Goal: Task Accomplishment & Management: Manage account settings

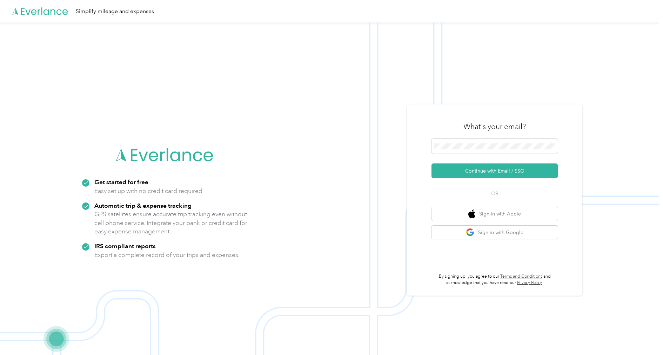
click at [509, 162] on form "Continue with Email / SSO" at bounding box center [495, 158] width 126 height 39
click at [509, 165] on button "Continue with Email / SSO" at bounding box center [495, 170] width 126 height 15
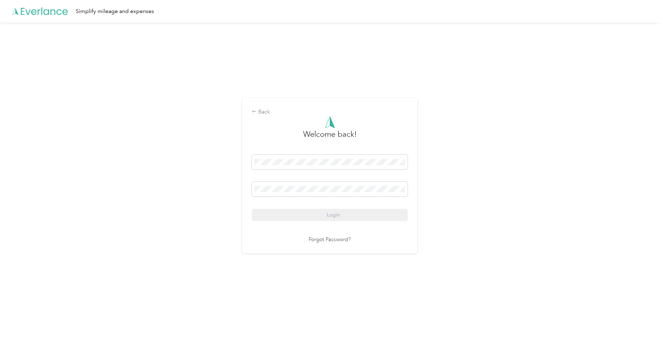
click at [305, 215] on div "Login" at bounding box center [330, 187] width 156 height 66
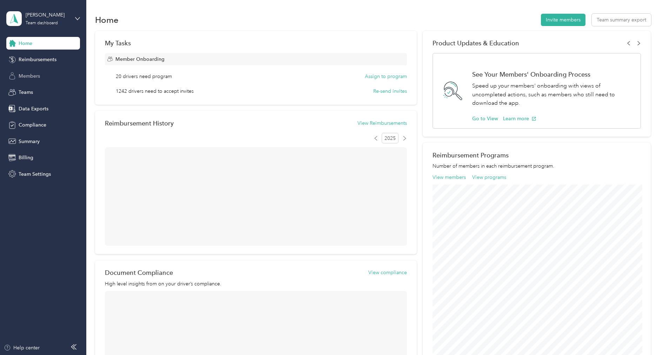
click at [38, 71] on div "Members" at bounding box center [43, 75] width 74 height 13
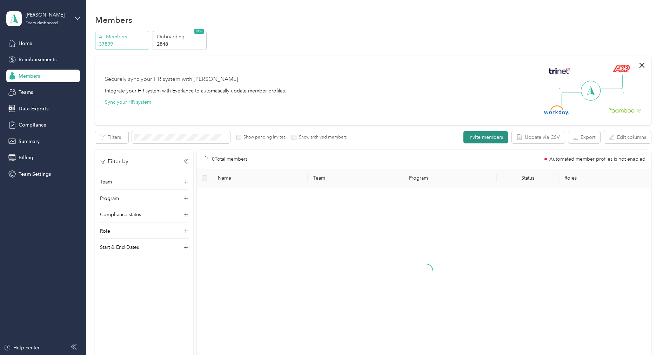
click at [483, 134] on button "Invite members" at bounding box center [486, 137] width 45 height 12
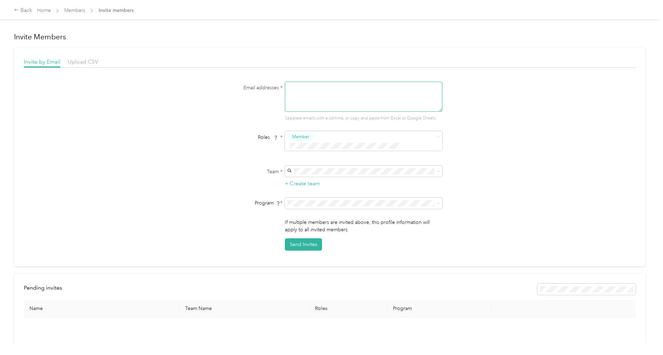
click at [302, 91] on textarea at bounding box center [364, 96] width 158 height 30
paste textarea "[EMAIL_ADDRESS][PERSON_NAME][DOMAIN_NAME]"
click at [357, 95] on textarea "[EMAIL_ADDRESS][PERSON_NAME][DOMAIN_NAME]," at bounding box center [364, 96] width 158 height 30
paste textarea "[EMAIL_ADDRESS][PERSON_NAME][DOMAIN_NAME]"
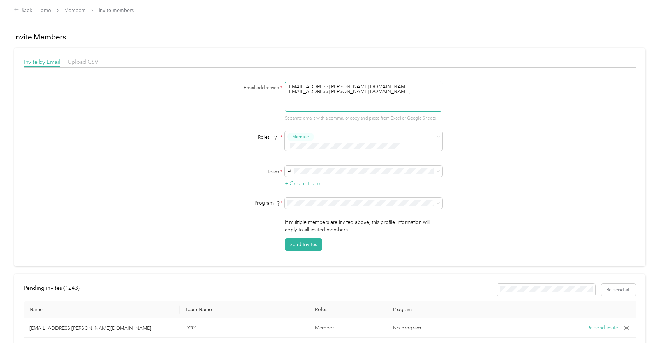
click at [405, 96] on textarea "[EMAIL_ADDRESS][PERSON_NAME][DOMAIN_NAME], [EMAIL_ADDRESS][PERSON_NAME][DOMAIN_…" at bounding box center [364, 96] width 158 height 30
paste textarea "[EMAIL_ADDRESS][PERSON_NAME][DOMAIN_NAME]"
click at [367, 97] on textarea "[EMAIL_ADDRESS][PERSON_NAME][DOMAIN_NAME], [EMAIL_ADDRESS][PERSON_NAME][DOMAIN_…" at bounding box center [364, 96] width 158 height 30
paste textarea "[EMAIL_ADDRESS][PERSON_NAME][DOMAIN_NAME]"
click at [400, 94] on textarea "[EMAIL_ADDRESS][PERSON_NAME][DOMAIN_NAME], [EMAIL_ADDRESS][PERSON_NAME][DOMAIN_…" at bounding box center [364, 96] width 158 height 30
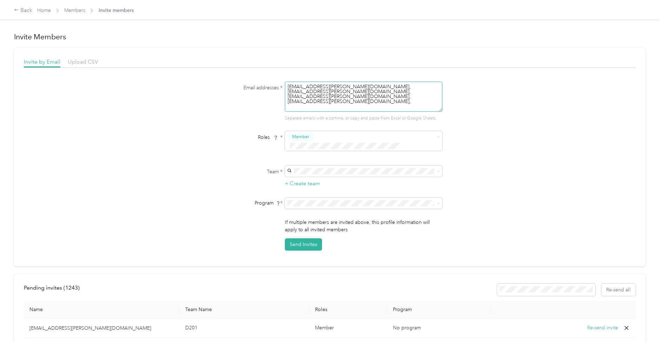
paste textarea "[EMAIL_ADDRESS][PERSON_NAME][DOMAIN_NAME]"
click at [354, 99] on textarea "[EMAIL_ADDRESS][PERSON_NAME][DOMAIN_NAME], [EMAIL_ADDRESS][PERSON_NAME][DOMAIN_…" at bounding box center [364, 96] width 158 height 30
paste textarea "[EMAIL_ADDRESS][PERSON_NAME][DOMAIN_NAME]"
click at [410, 99] on textarea "[EMAIL_ADDRESS][PERSON_NAME][DOMAIN_NAME], [EMAIL_ADDRESS][PERSON_NAME][DOMAIN_…" at bounding box center [364, 96] width 158 height 30
paste textarea "[EMAIL_ADDRESS][PERSON_NAME][DOMAIN_NAME]"
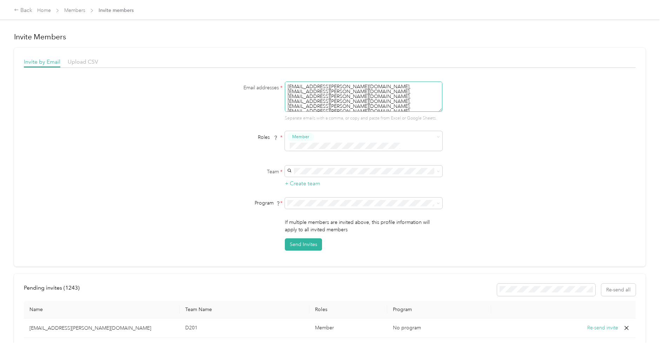
click at [350, 104] on textarea "[EMAIL_ADDRESS][PERSON_NAME][DOMAIN_NAME], [EMAIL_ADDRESS][PERSON_NAME][DOMAIN_…" at bounding box center [364, 96] width 158 height 30
paste textarea "[EMAIL_ADDRESS][PERSON_NAME][DOMAIN_NAME]"
click at [396, 102] on textarea "[EMAIL_ADDRESS][PERSON_NAME][DOMAIN_NAME], [EMAIL_ADDRESS][PERSON_NAME][DOMAIN_…" at bounding box center [364, 96] width 158 height 30
paste textarea "[EMAIL_ADDRESS][PERSON_NAME][DOMAIN_NAME]"
click at [441, 101] on textarea "[EMAIL_ADDRESS][PERSON_NAME][DOMAIN_NAME], [EMAIL_ADDRESS][PERSON_NAME][DOMAIN_…" at bounding box center [364, 96] width 158 height 30
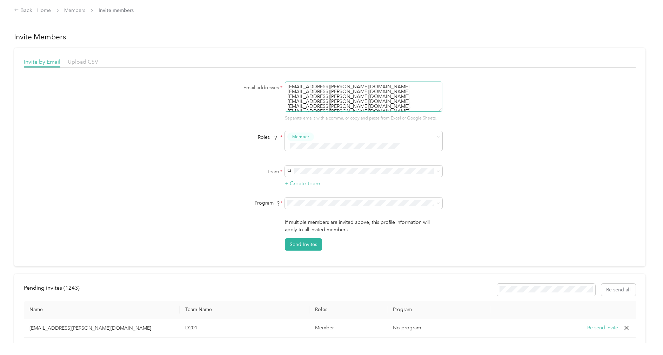
paste textarea "[EMAIL_ADDRESS][PERSON_NAME][DOMAIN_NAME]"
click at [373, 107] on textarea "[EMAIL_ADDRESS][PERSON_NAME][DOMAIN_NAME], [EMAIL_ADDRESS][PERSON_NAME][DOMAIN_…" at bounding box center [364, 96] width 158 height 30
paste textarea "[EMAIL_ADDRESS][PERSON_NAME][DOMAIN_NAME]"
type textarea "[EMAIL_ADDRESS][PERSON_NAME][DOMAIN_NAME], [EMAIL_ADDRESS][PERSON_NAME][DOMAIN_…"
click at [525, 135] on div "Email addresses * [EMAIL_ADDRESS][PERSON_NAME][DOMAIN_NAME], [EMAIL_ADDRESS][PE…" at bounding box center [330, 165] width 612 height 169
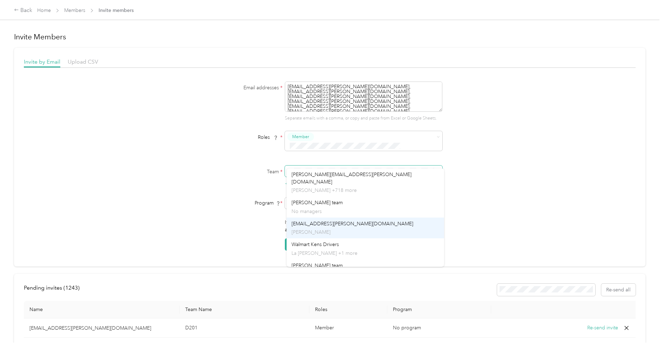
scroll to position [6, 0]
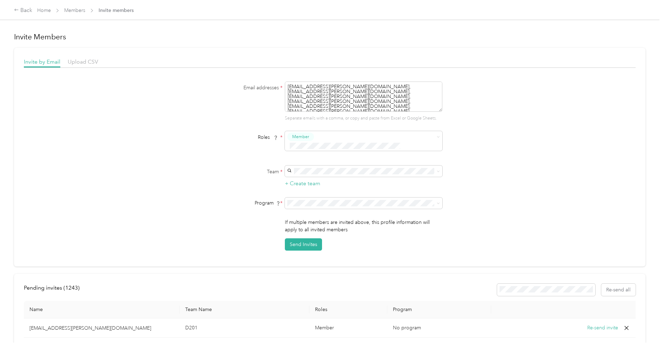
click at [345, 234] on div "Walmart Kens Drivers La [PERSON_NAME] +1 more" at bounding box center [366, 242] width 148 height 16
click at [334, 216] on div "Aco Rate (CPM)" at bounding box center [366, 216] width 148 height 7
click at [309, 238] on button "Send Invites" at bounding box center [303, 244] width 37 height 12
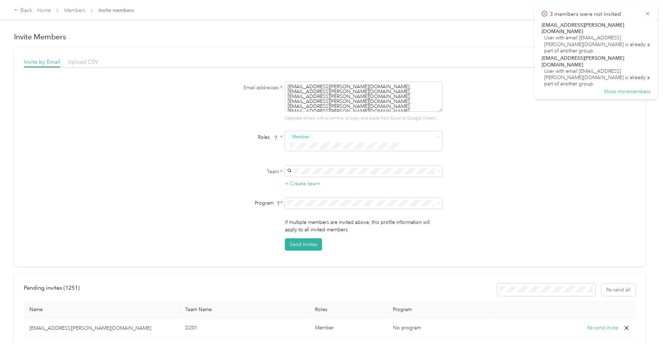
drag, startPoint x: 621, startPoint y: 67, endPoint x: 599, endPoint y: 115, distance: 52.9
click at [599, 115] on main "3 members were not invited [EMAIL_ADDRESS][PERSON_NAME][DOMAIN_NAME] User with …" at bounding box center [330, 177] width 660 height 355
click at [626, 88] on button "Show more members" at bounding box center [627, 91] width 47 height 6
click at [648, 15] on icon at bounding box center [648, 14] width 6 height 6
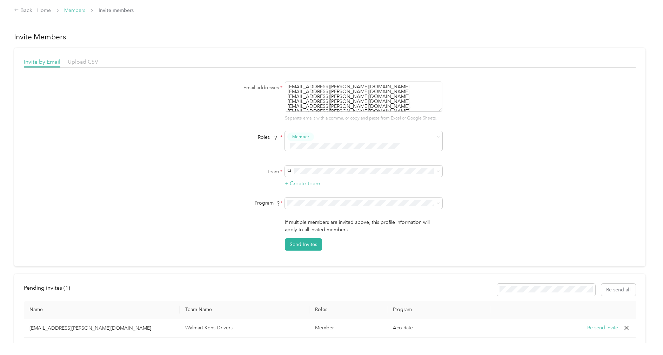
click at [72, 10] on link "Members" at bounding box center [74, 10] width 21 height 6
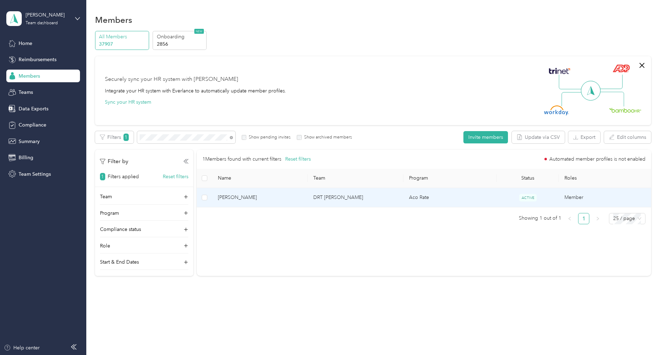
click at [337, 196] on td "DRT [PERSON_NAME]" at bounding box center [356, 197] width 96 height 19
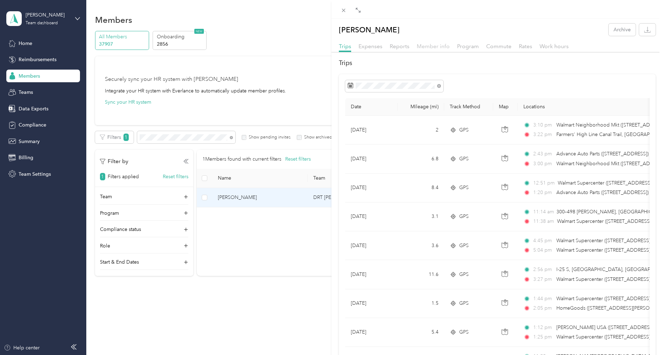
click at [441, 47] on span "Member info" at bounding box center [433, 46] width 33 height 7
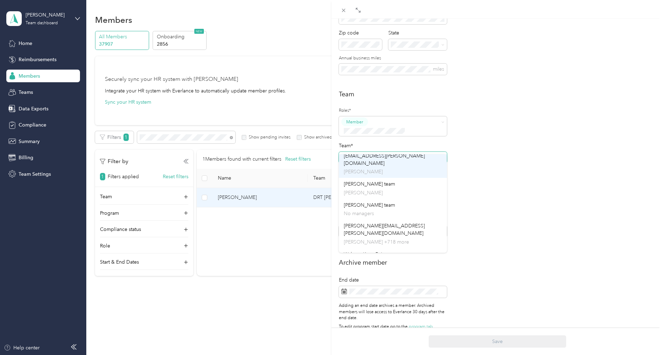
scroll to position [27, 0]
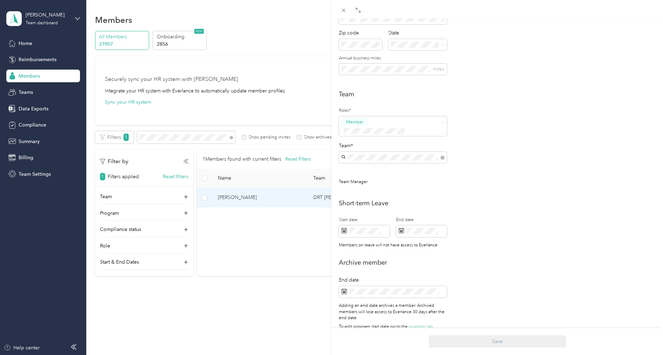
click at [379, 250] on span "Walmart Kens Drivers" at bounding box center [367, 253] width 47 height 6
click at [502, 341] on button "Save" at bounding box center [498, 341] width 138 height 12
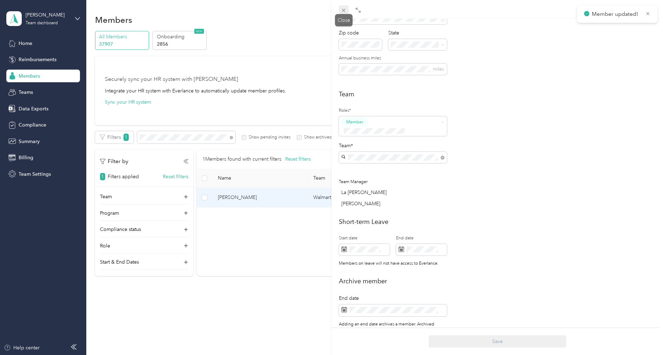
click at [346, 9] on icon at bounding box center [344, 10] width 6 height 6
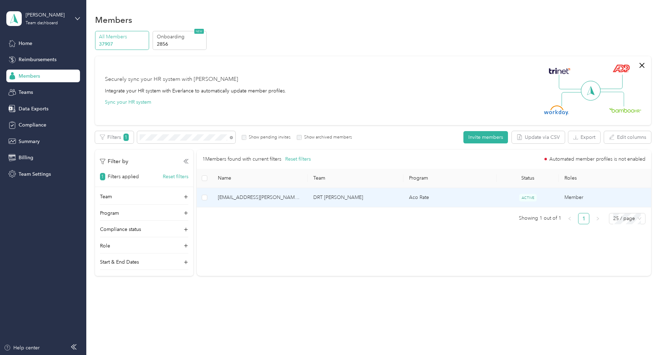
click at [259, 197] on span "[EMAIL_ADDRESS][PERSON_NAME][DOMAIN_NAME]" at bounding box center [260, 197] width 85 height 8
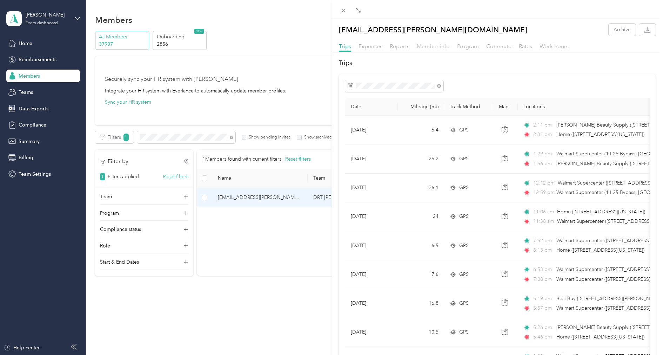
click at [441, 49] on span "Member info" at bounding box center [433, 46] width 33 height 7
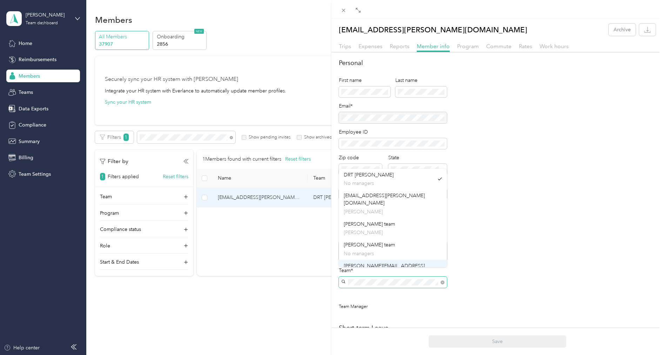
scroll to position [27, 0]
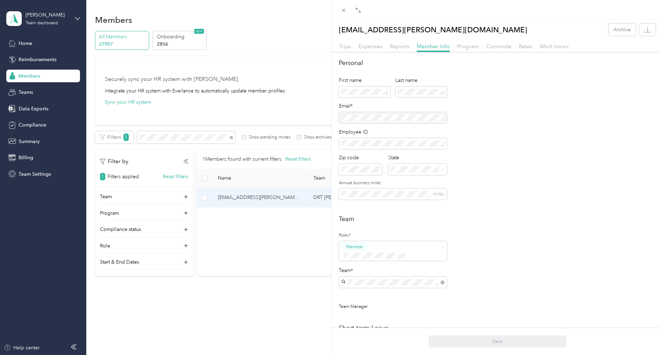
click at [385, 263] on div "Walmart Kens Drivers La [PERSON_NAME] +1 more" at bounding box center [393, 271] width 98 height 16
click at [483, 345] on button "Save" at bounding box center [498, 341] width 138 height 12
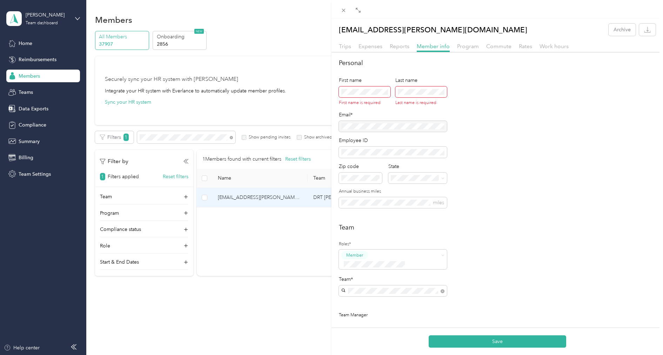
click at [365, 95] on span at bounding box center [365, 91] width 52 height 11
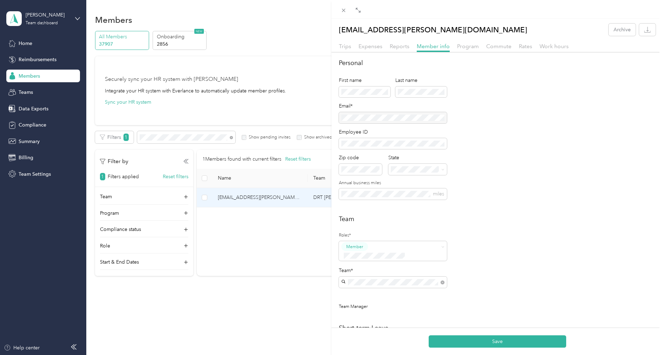
click at [499, 197] on div "Personal First name Last name Email* Employee ID Zip code State Annual business…" at bounding box center [497, 133] width 317 height 150
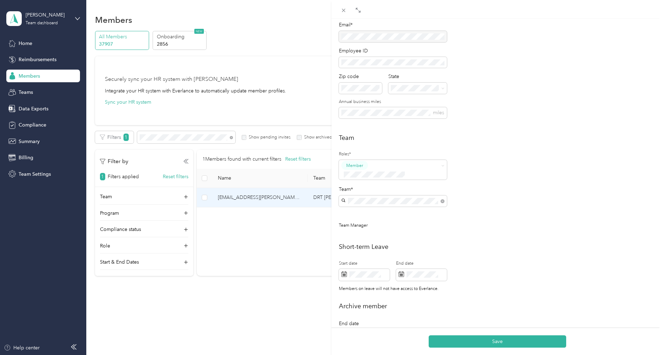
scroll to position [95, 0]
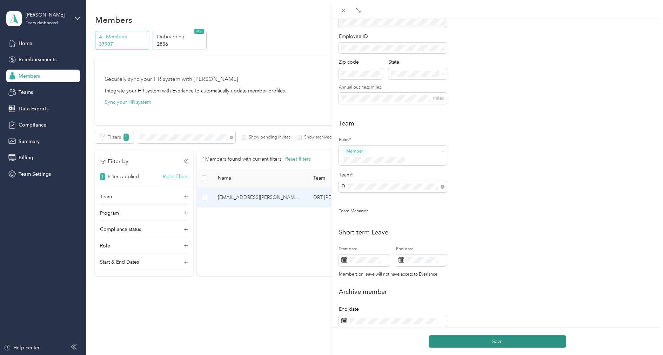
click at [478, 338] on button "Save" at bounding box center [498, 341] width 138 height 12
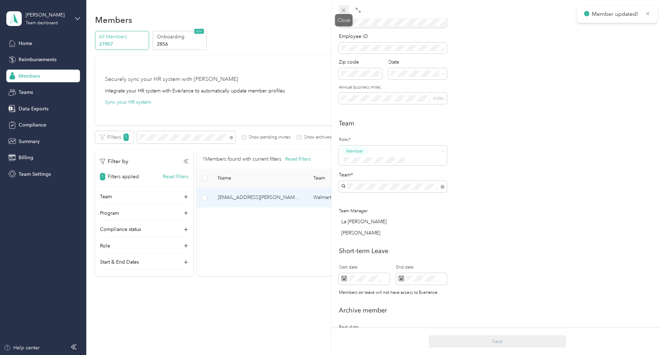
click at [345, 11] on icon at bounding box center [344, 10] width 6 height 6
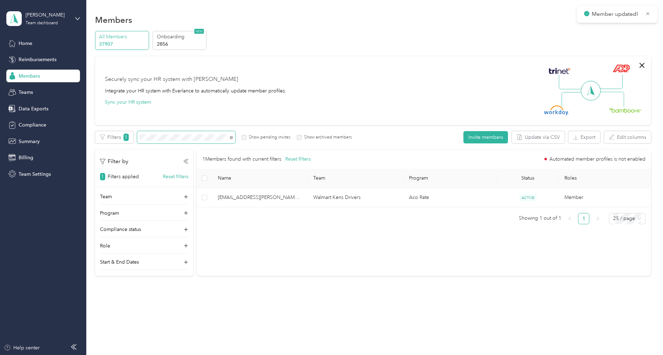
click at [179, 140] on span at bounding box center [186, 137] width 98 height 12
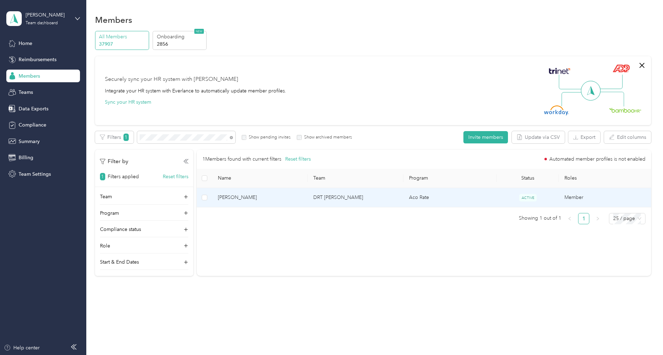
click at [239, 198] on span "[PERSON_NAME]" at bounding box center [260, 197] width 85 height 8
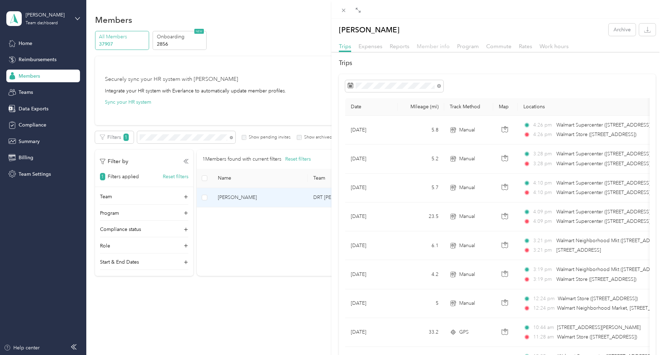
click at [442, 47] on span "Member info" at bounding box center [433, 46] width 33 height 7
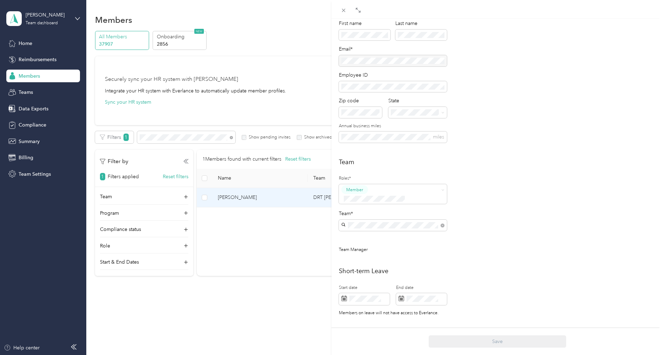
scroll to position [85, 0]
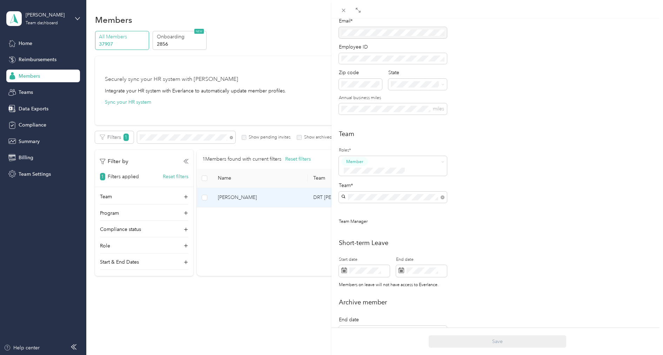
click at [408, 181] on div "Team*" at bounding box center [393, 191] width 108 height 21
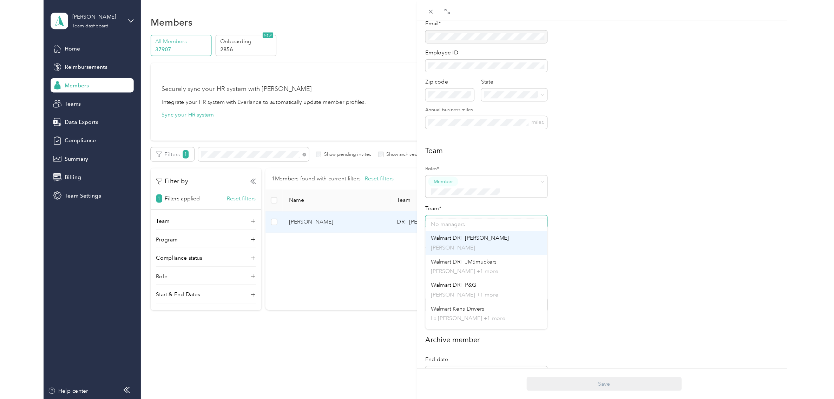
scroll to position [69, 0]
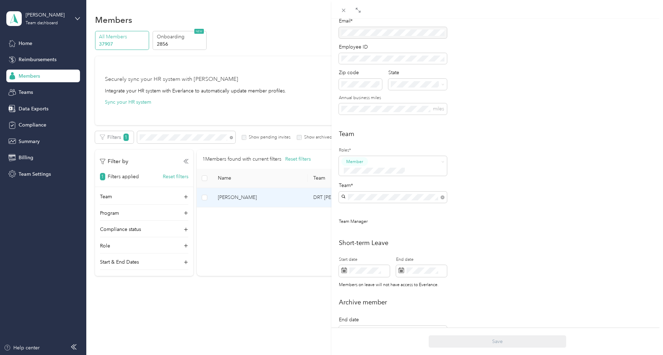
click at [370, 260] on span "Walmart Kens Drivers" at bounding box center [367, 263] width 47 height 6
click at [477, 339] on button "Save" at bounding box center [498, 341] width 138 height 12
click at [343, 10] on icon at bounding box center [344, 10] width 6 height 6
